Goal: Find specific page/section: Find specific page/section

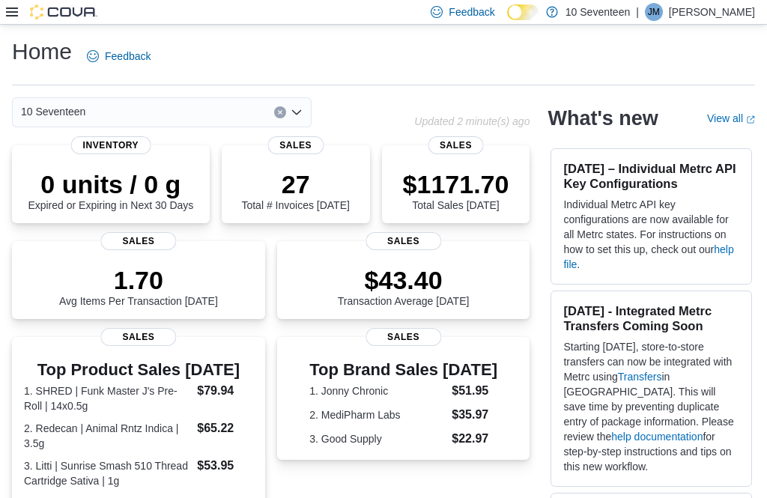
click at [10, 12] on icon at bounding box center [12, 12] width 12 height 12
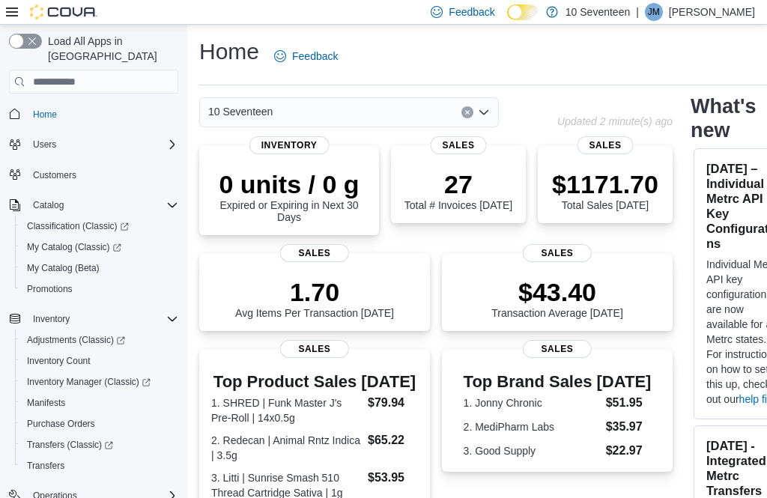
click at [44, 241] on span "My Catalog (Classic)" at bounding box center [74, 247] width 94 height 12
